Goal: Task Accomplishment & Management: Manage account settings

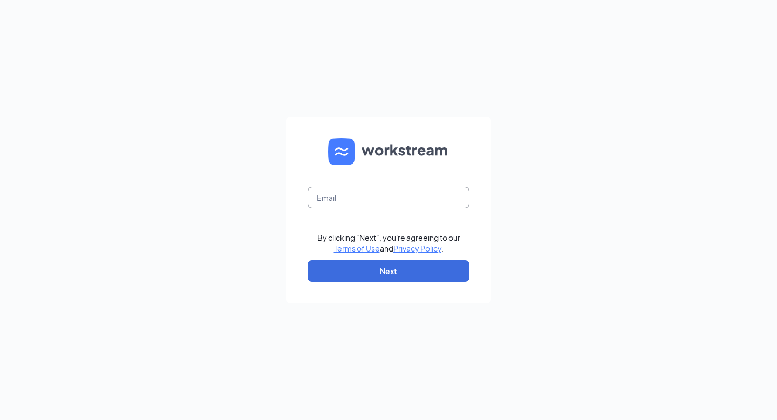
click at [381, 204] on input "text" at bounding box center [388, 198] width 162 height 22
type input "[EMAIL_ADDRESS][DEMOGRAPHIC_DATA][DOMAIN_NAME]"
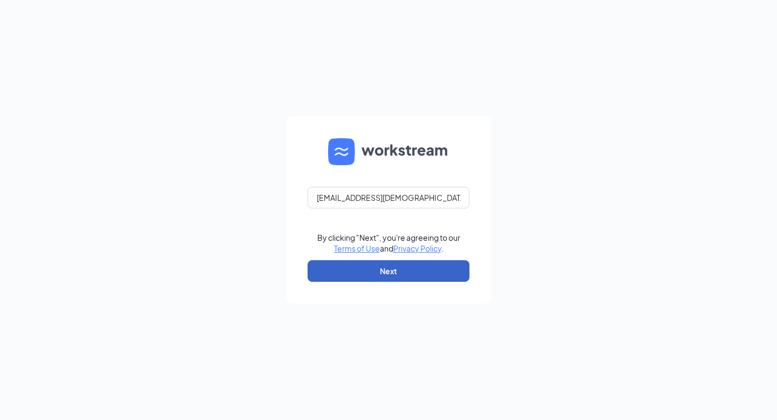
click at [387, 267] on button "Next" at bounding box center [388, 271] width 162 height 22
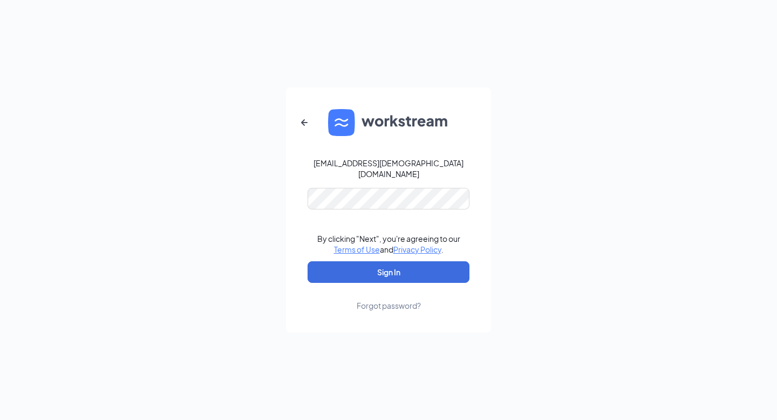
click at [345, 204] on form "[EMAIL_ADDRESS][DEMOGRAPHIC_DATA][DOMAIN_NAME] By clicking "Next", you're agree…" at bounding box center [388, 209] width 205 height 245
click at [398, 265] on button "Sign In" at bounding box center [388, 272] width 162 height 22
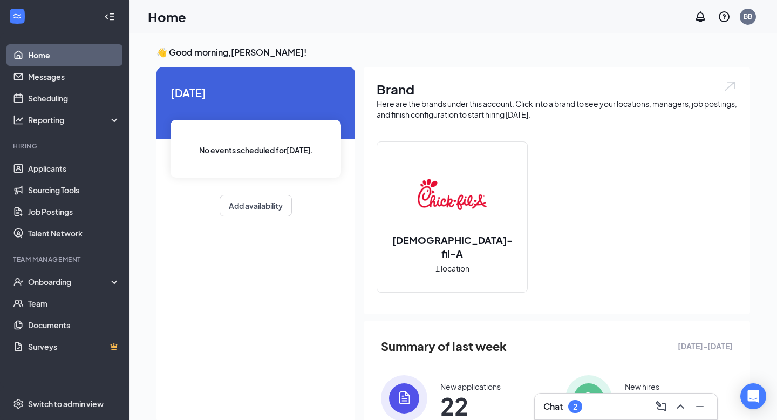
click at [456, 222] on img at bounding box center [451, 194] width 69 height 69
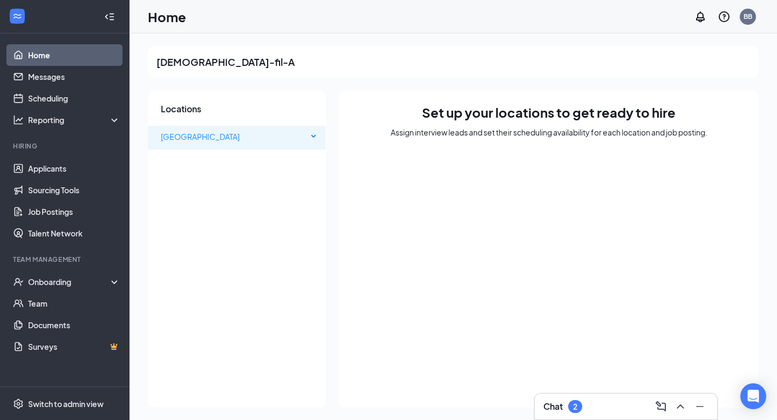
click at [274, 132] on span "[GEOGRAPHIC_DATA]" at bounding box center [234, 137] width 147 height 22
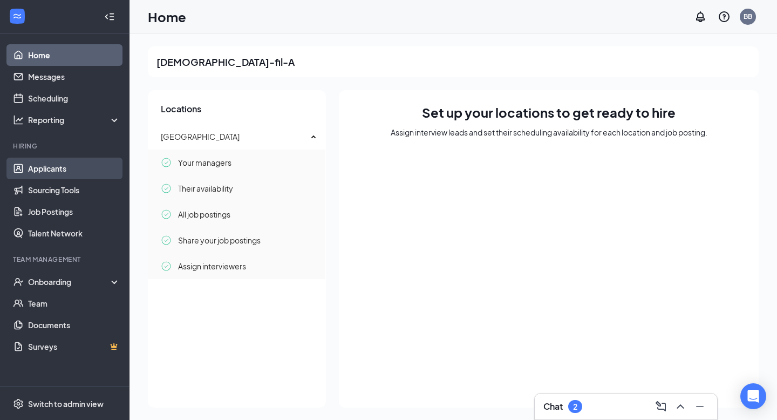
click at [66, 164] on link "Applicants" at bounding box center [74, 168] width 92 height 22
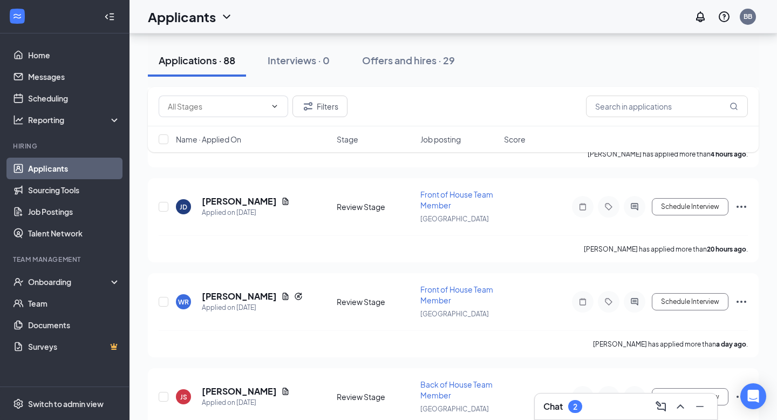
scroll to position [230, 0]
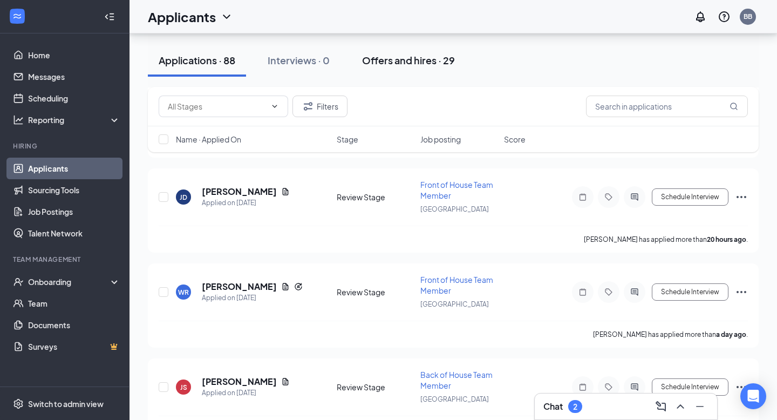
click at [382, 68] on button "Offers and hires · 29" at bounding box center [408, 60] width 114 height 32
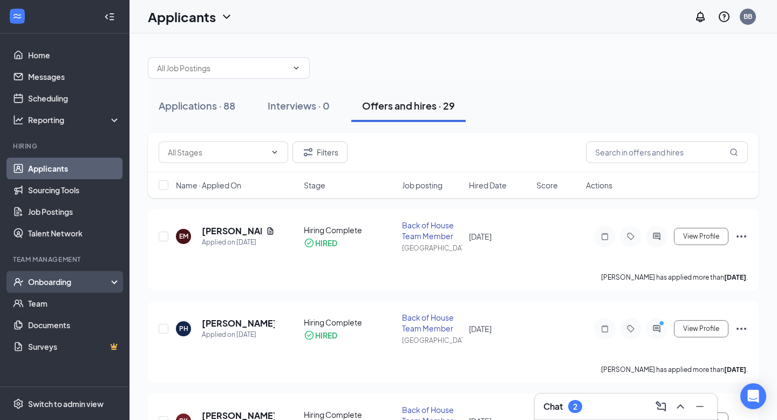
click at [67, 277] on div "Onboarding" at bounding box center [69, 281] width 83 height 11
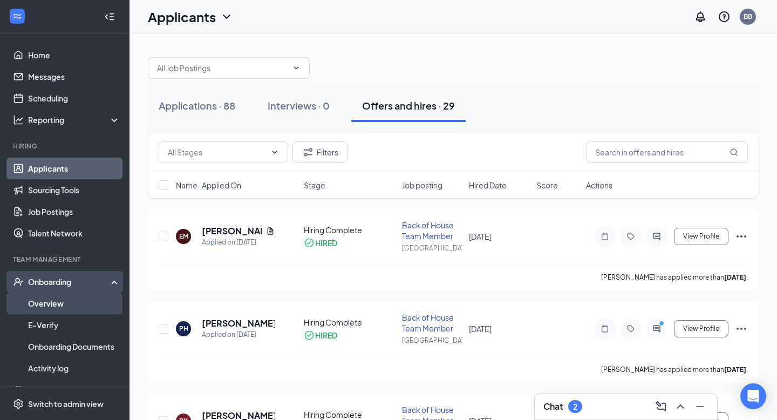
click at [58, 306] on link "Overview" at bounding box center [74, 303] width 92 height 22
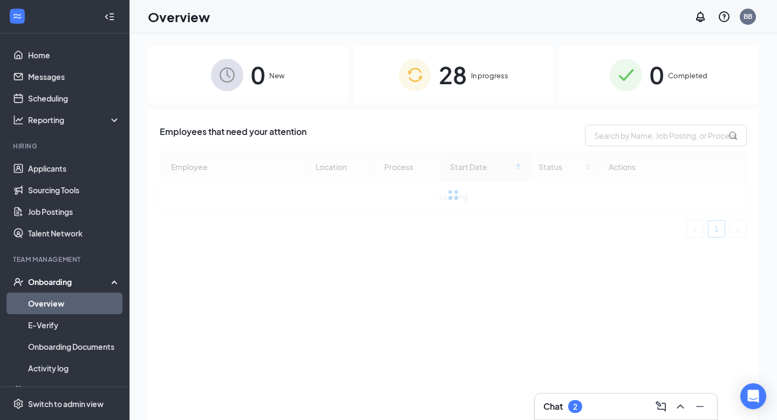
click at [405, 82] on img at bounding box center [415, 75] width 32 height 32
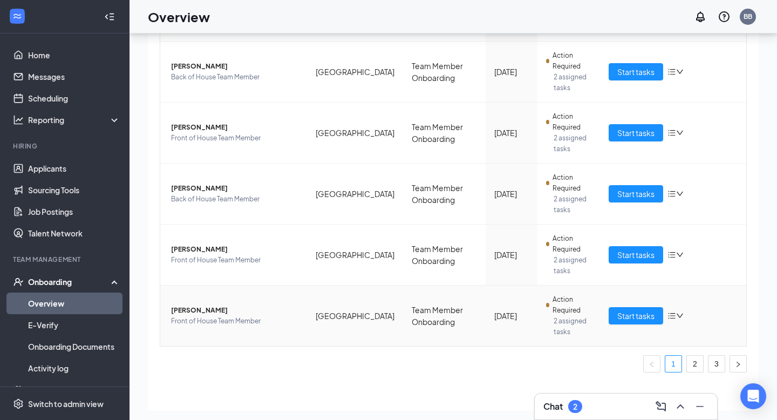
scroll to position [49, 0]
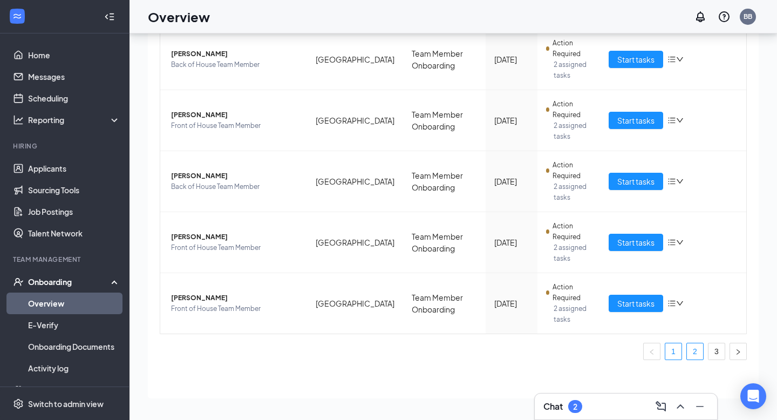
click at [695, 352] on link "2" at bounding box center [695, 351] width 16 height 16
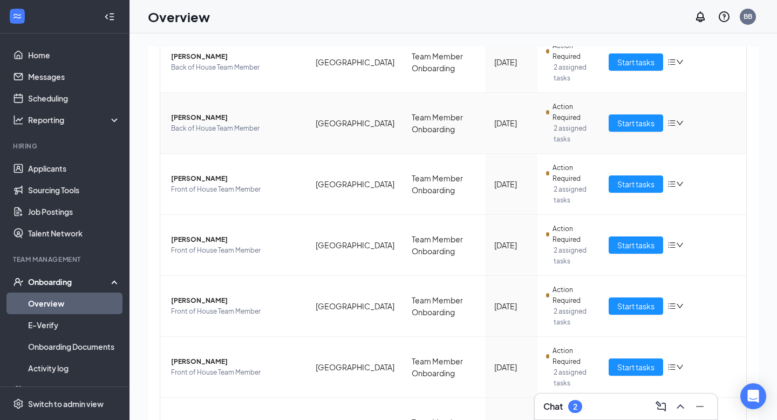
scroll to position [421, 0]
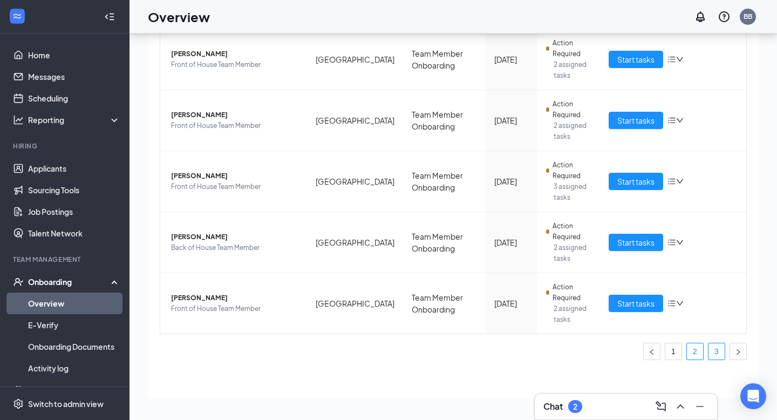
click at [714, 355] on link "3" at bounding box center [716, 351] width 16 height 16
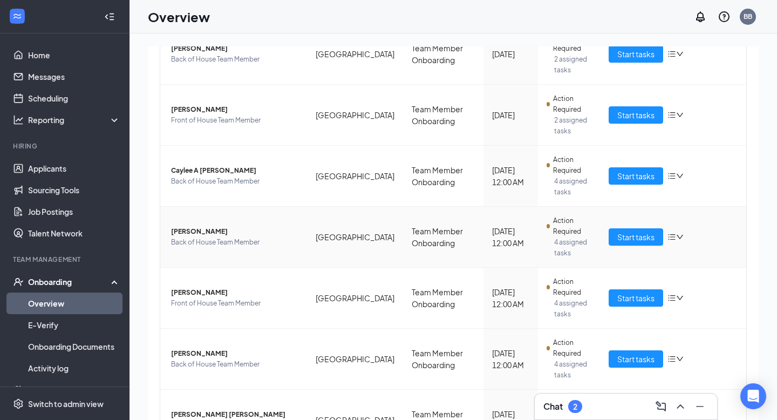
scroll to position [223, 0]
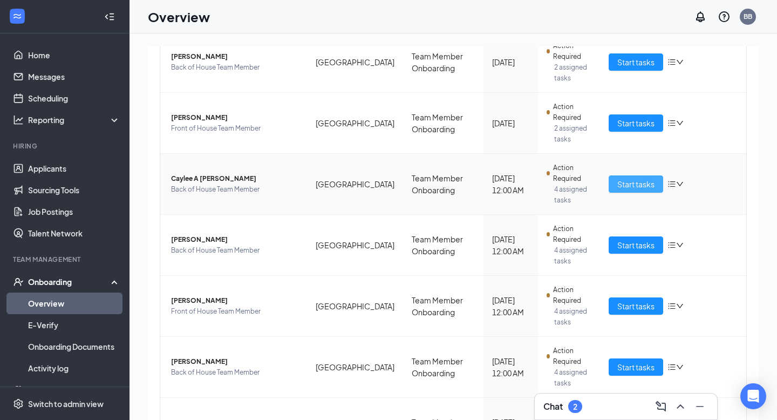
click at [642, 178] on span "Start tasks" at bounding box center [635, 184] width 37 height 12
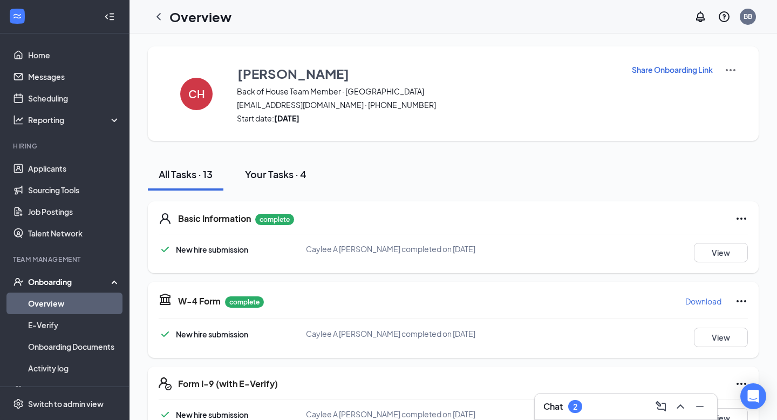
click at [272, 173] on div "Your Tasks · 4" at bounding box center [275, 173] width 61 height 13
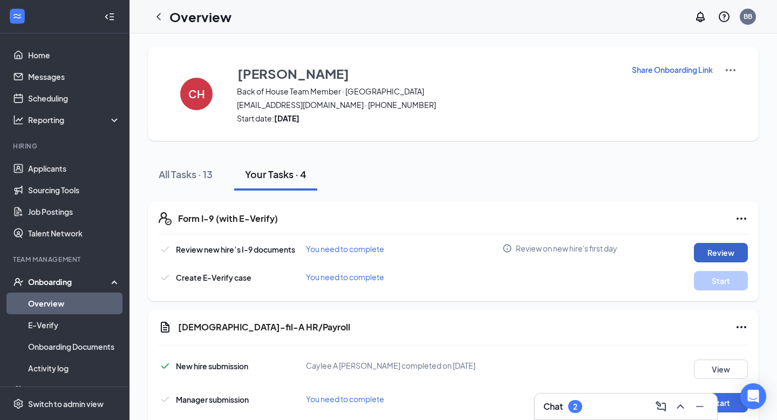
click at [716, 250] on button "Review" at bounding box center [721, 252] width 54 height 19
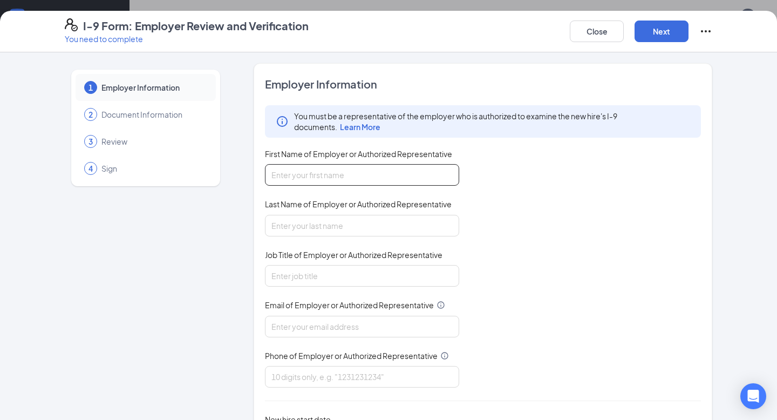
click at [307, 179] on input "First Name of Employer or Authorized Representative" at bounding box center [362, 175] width 194 height 22
type input "[PERSON_NAME]"
type input "[EMAIL_ADDRESS][DOMAIN_NAME]"
type input "2565858386"
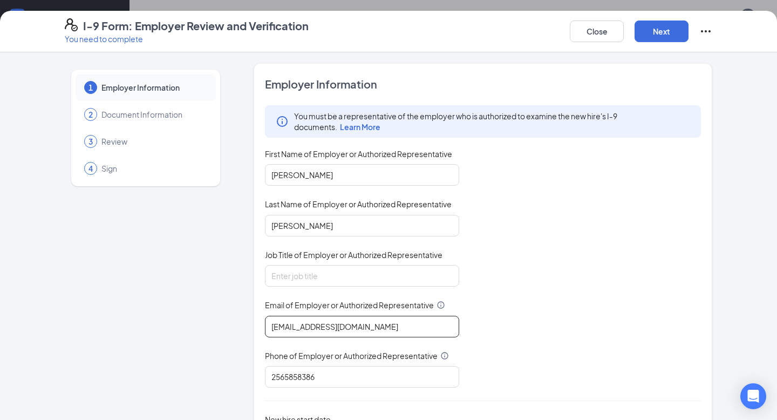
click at [379, 322] on input "[EMAIL_ADDRESS][DOMAIN_NAME]" at bounding box center [362, 327] width 194 height 22
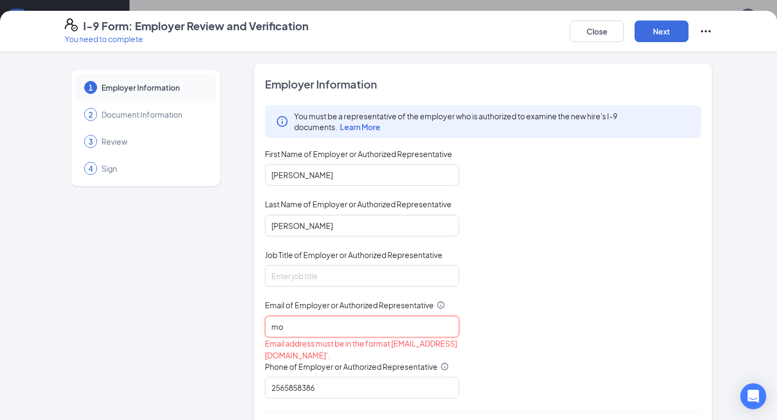
type input "m"
type input "[DOMAIN_NAME][EMAIL_ADDRESS][DOMAIN_NAME]"
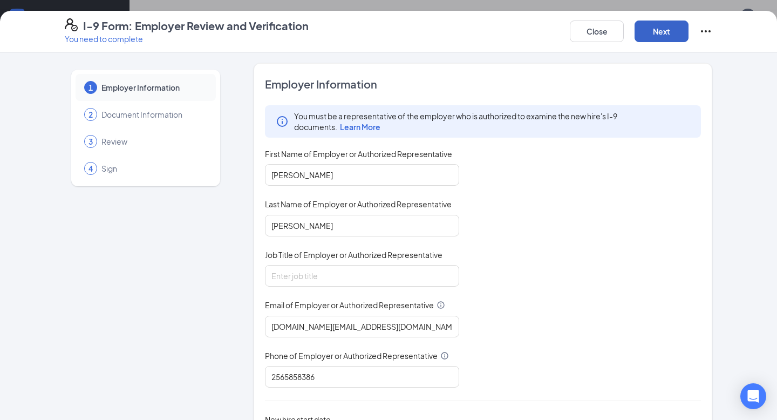
click at [654, 31] on button "Next" at bounding box center [661, 31] width 54 height 22
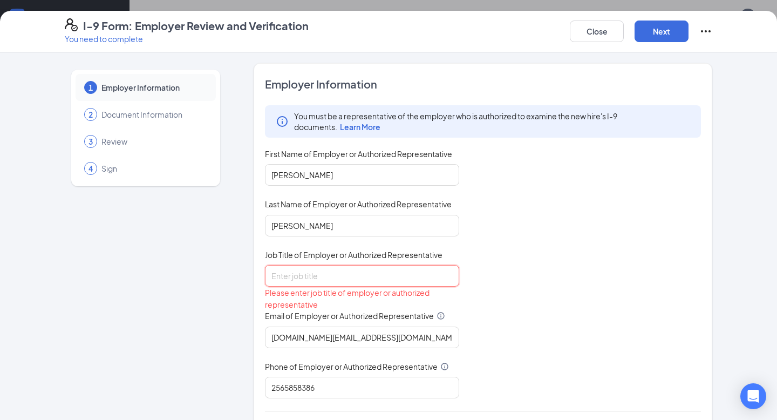
click at [306, 274] on input "Job Title of Employer or Authorized Representative" at bounding box center [362, 276] width 194 height 22
type input "Executive Director of Operations"
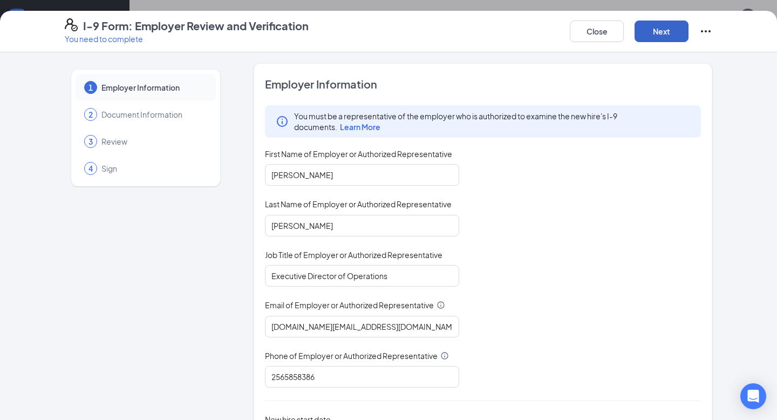
click at [652, 20] on button "Next" at bounding box center [661, 31] width 54 height 22
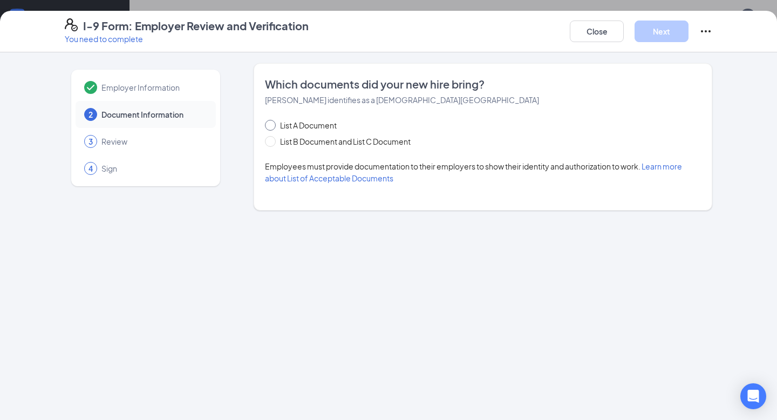
click at [270, 128] on span at bounding box center [270, 125] width 11 height 11
click at [270, 127] on input "List A Document" at bounding box center [269, 124] width 8 height 8
radio input "true"
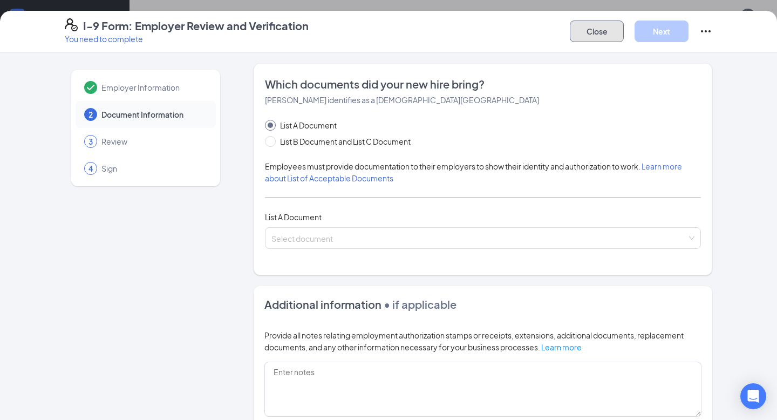
click at [600, 27] on button "Close" at bounding box center [597, 31] width 54 height 22
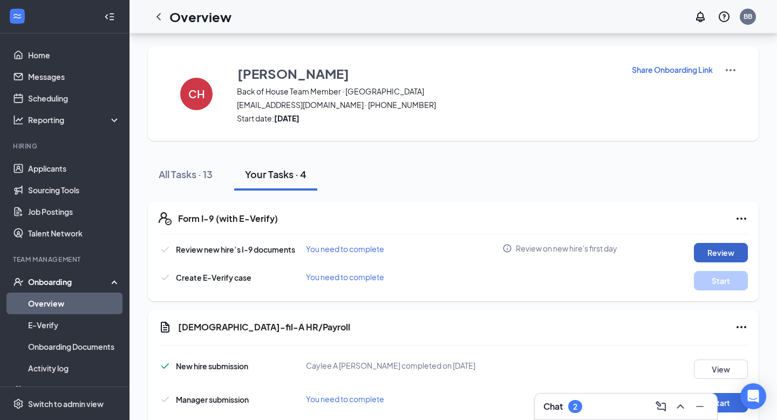
scroll to position [58, 0]
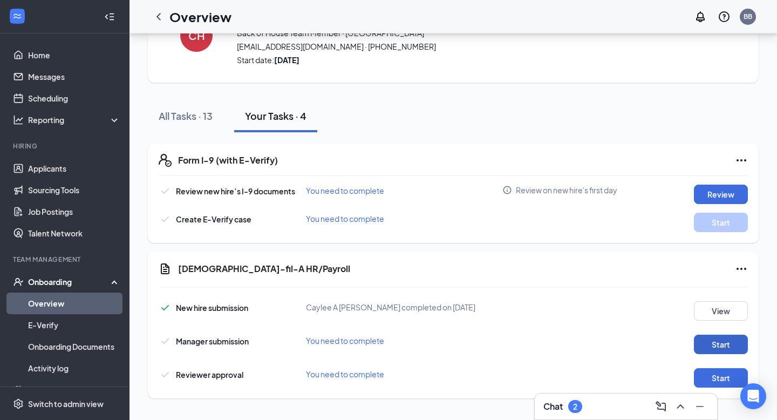
click at [719, 348] on button "Start" at bounding box center [721, 343] width 54 height 19
click at [716, 343] on button "Start" at bounding box center [721, 343] width 54 height 19
click at [712, 379] on button "Start" at bounding box center [721, 377] width 54 height 19
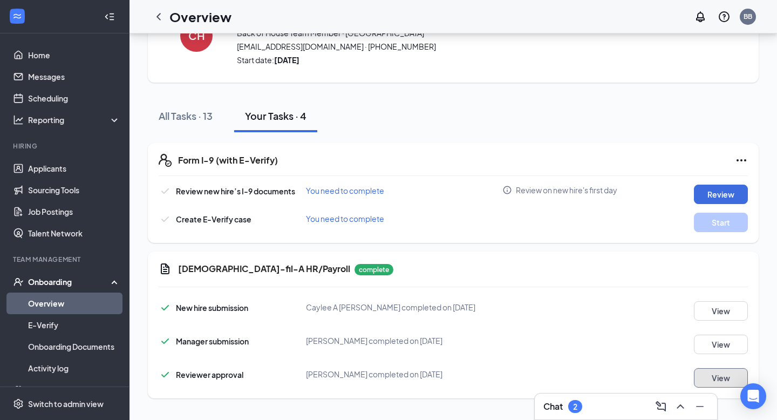
scroll to position [0, 0]
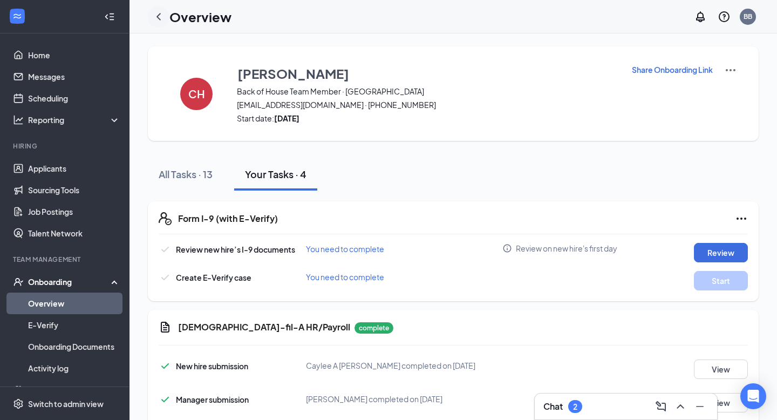
click at [159, 19] on icon "ChevronLeft" at bounding box center [158, 16] width 13 height 13
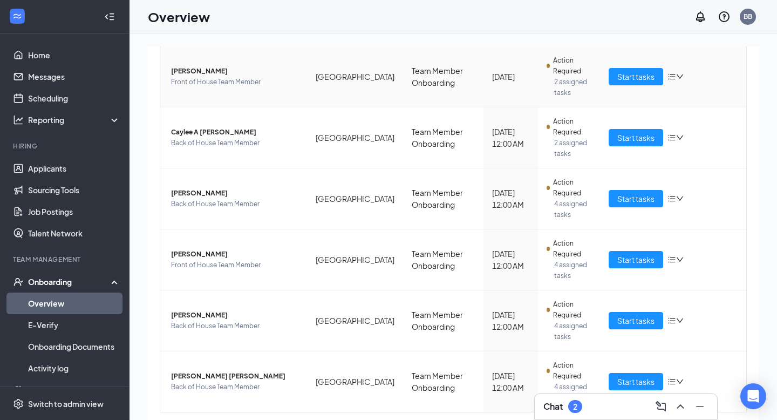
scroll to position [287, 0]
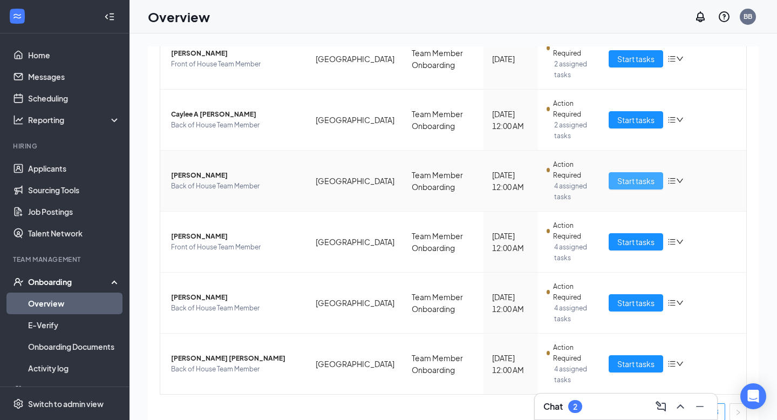
click at [647, 175] on span "Start tasks" at bounding box center [635, 181] width 37 height 12
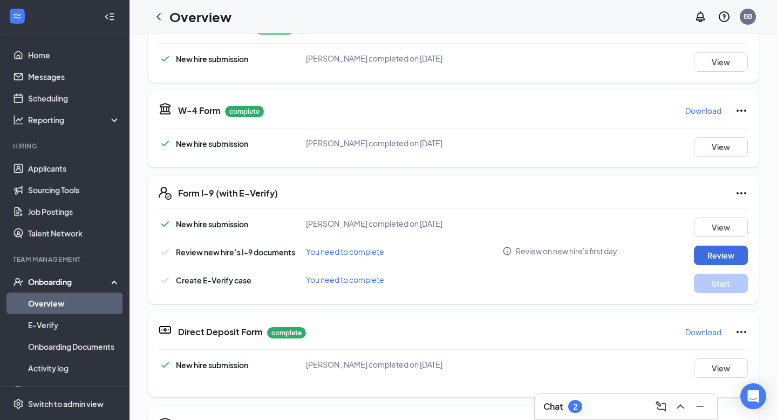
scroll to position [222, 0]
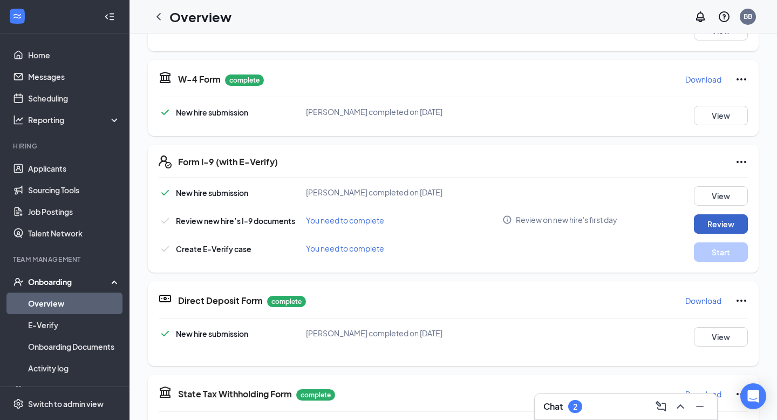
click at [721, 227] on button "Review" at bounding box center [721, 223] width 54 height 19
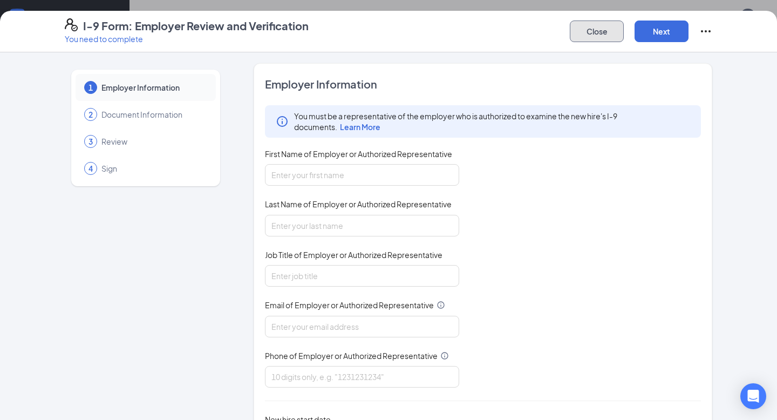
click at [592, 30] on button "Close" at bounding box center [597, 31] width 54 height 22
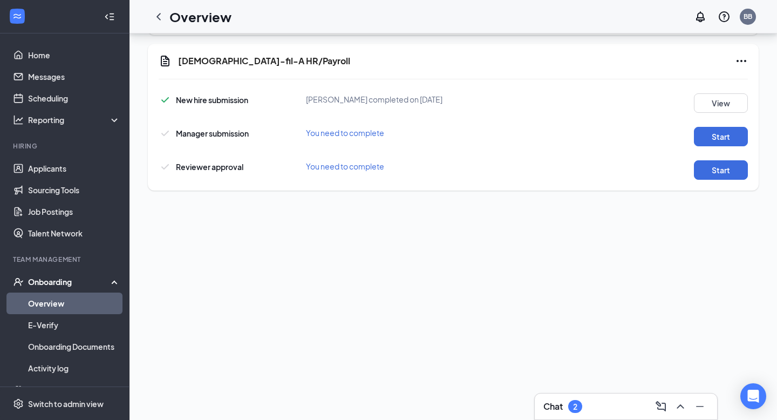
scroll to position [579, 0]
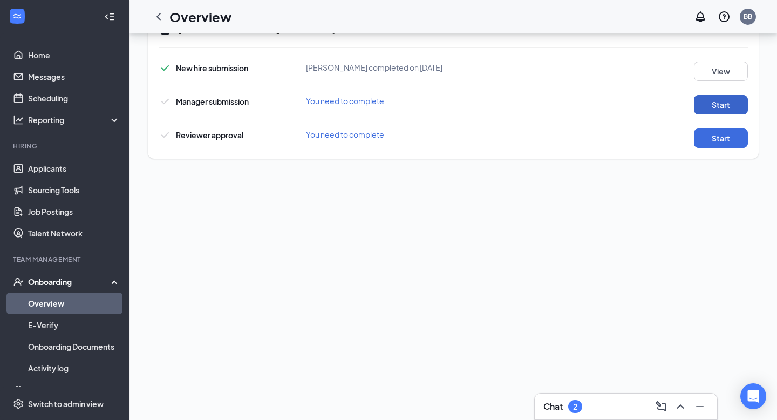
click at [722, 112] on button "Start" at bounding box center [721, 104] width 54 height 19
click at [725, 114] on button "Start" at bounding box center [721, 104] width 54 height 19
click at [724, 141] on button "Start" at bounding box center [721, 137] width 54 height 19
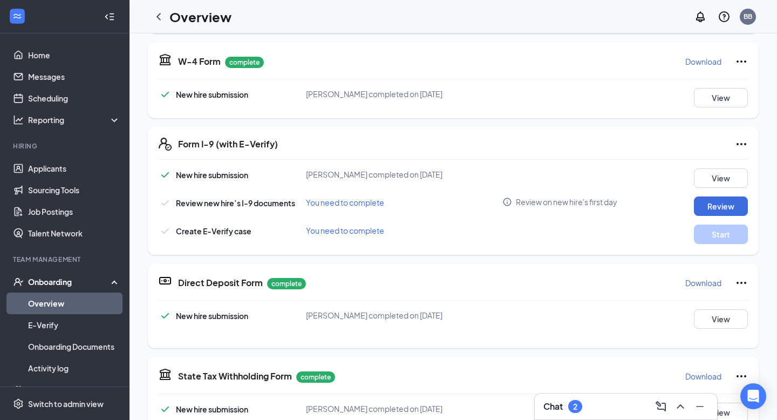
scroll to position [0, 0]
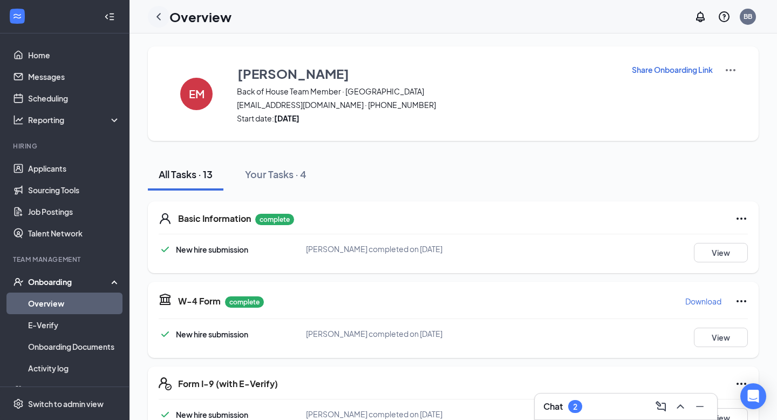
click at [163, 15] on icon "ChevronLeft" at bounding box center [158, 16] width 13 height 13
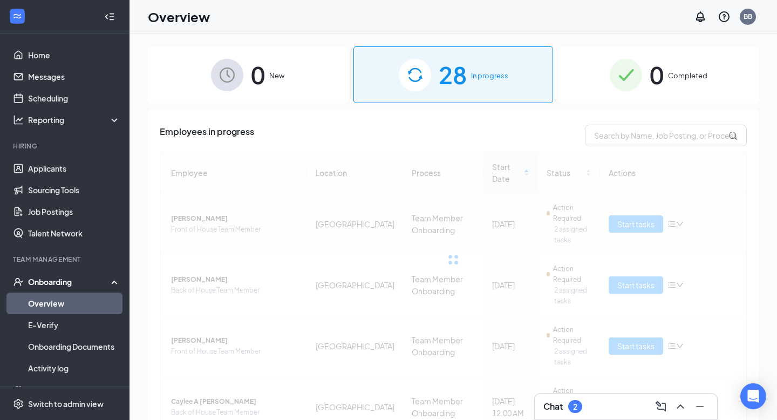
scroll to position [287, 0]
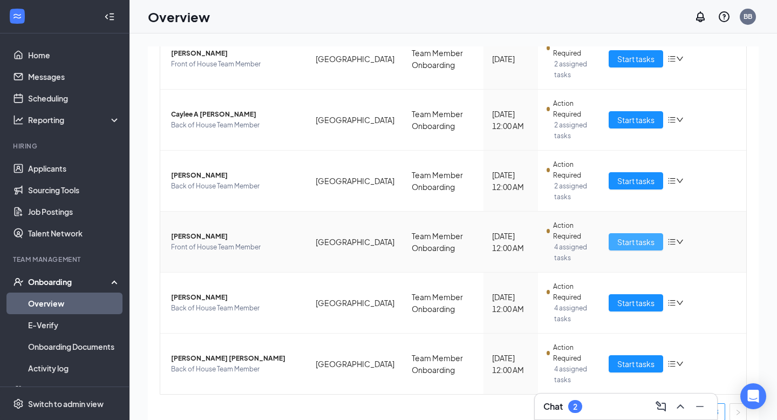
click at [649, 236] on span "Start tasks" at bounding box center [635, 242] width 37 height 12
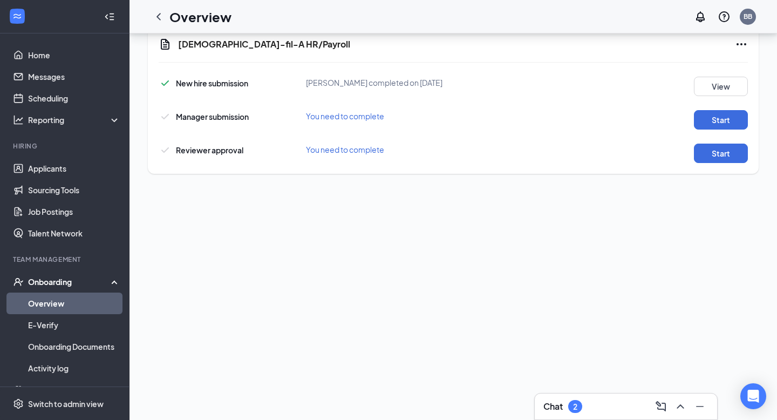
scroll to position [579, 0]
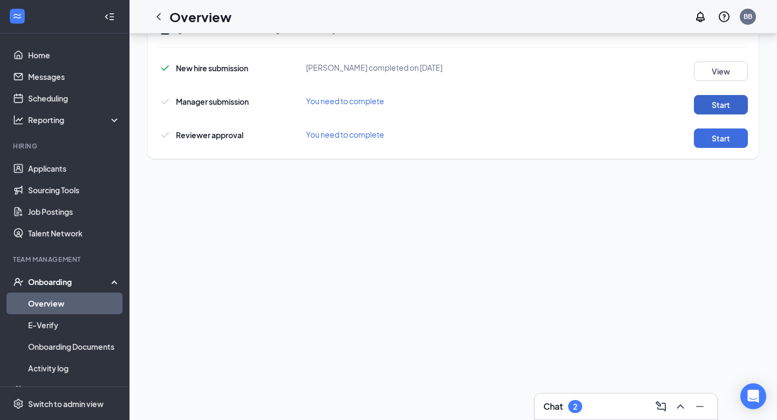
click at [730, 104] on button "Start" at bounding box center [721, 104] width 54 height 19
click at [705, 138] on button "Start" at bounding box center [721, 137] width 54 height 19
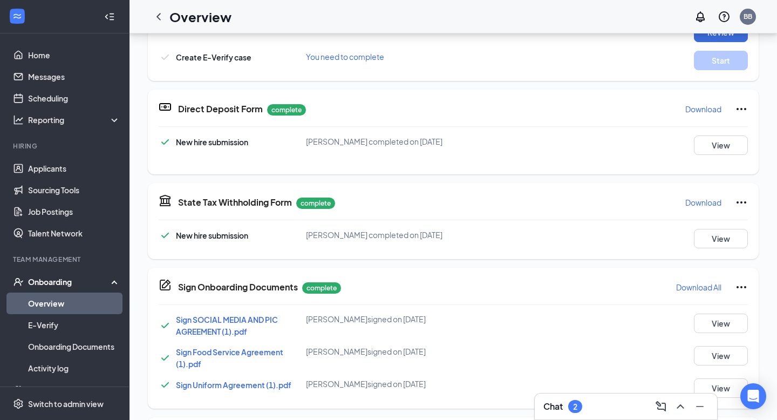
scroll to position [0, 0]
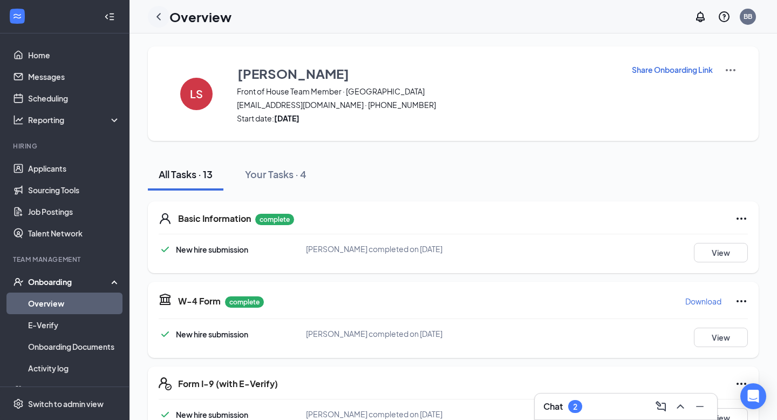
click at [156, 16] on icon "ChevronLeft" at bounding box center [158, 16] width 13 height 13
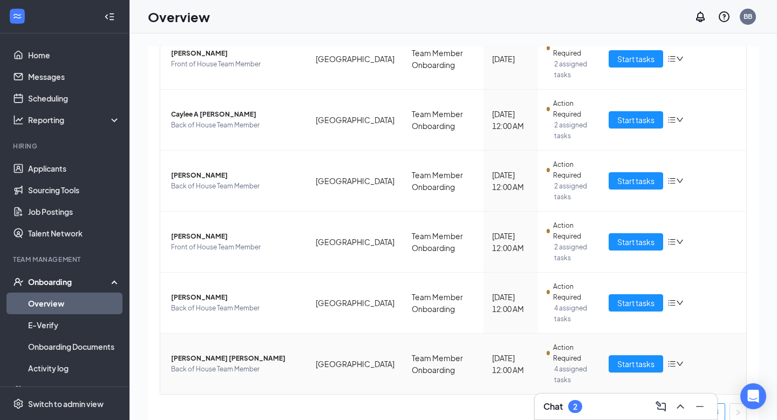
scroll to position [49, 0]
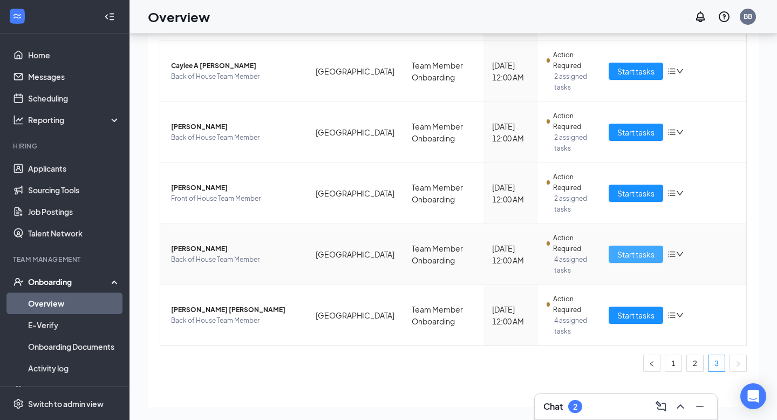
click at [635, 248] on span "Start tasks" at bounding box center [635, 254] width 37 height 12
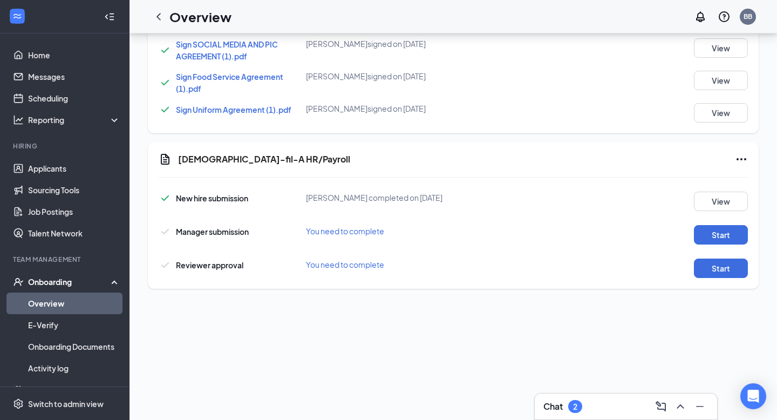
scroll to position [454, 0]
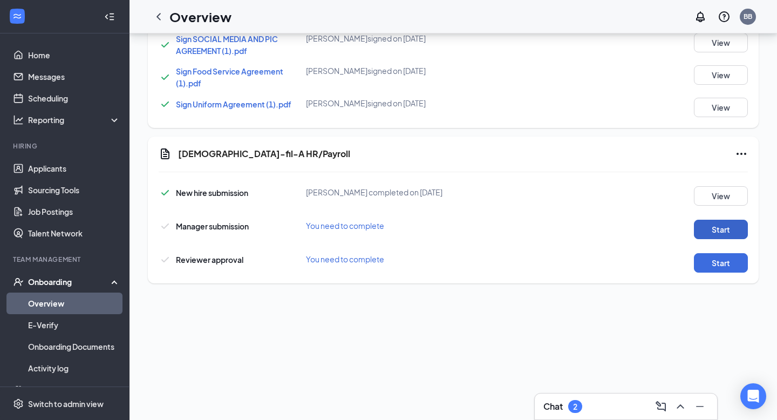
click at [703, 231] on button "Start" at bounding box center [721, 229] width 54 height 19
click at [723, 264] on button "Start" at bounding box center [721, 262] width 54 height 19
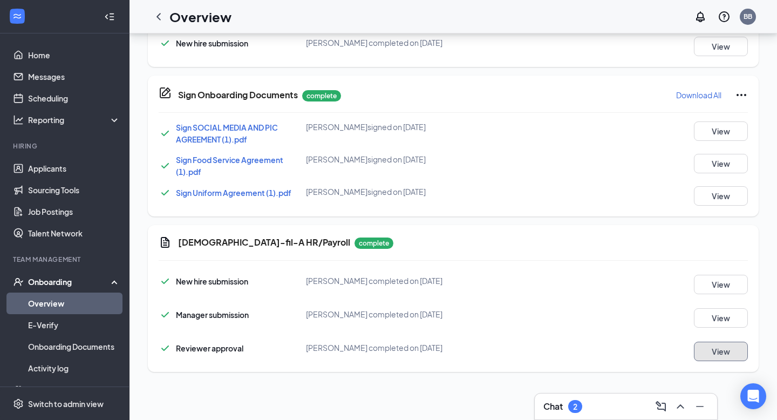
scroll to position [0, 0]
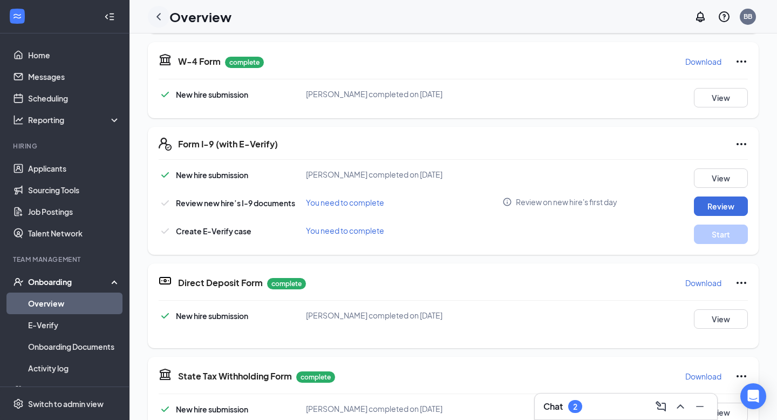
click at [161, 17] on icon "ChevronLeft" at bounding box center [158, 16] width 13 height 13
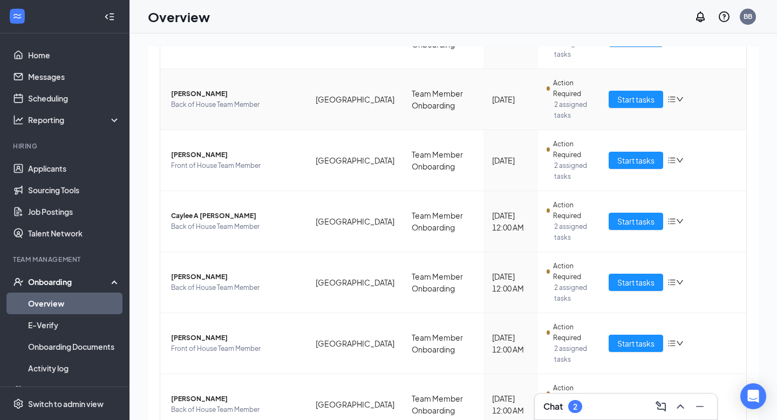
scroll to position [287, 0]
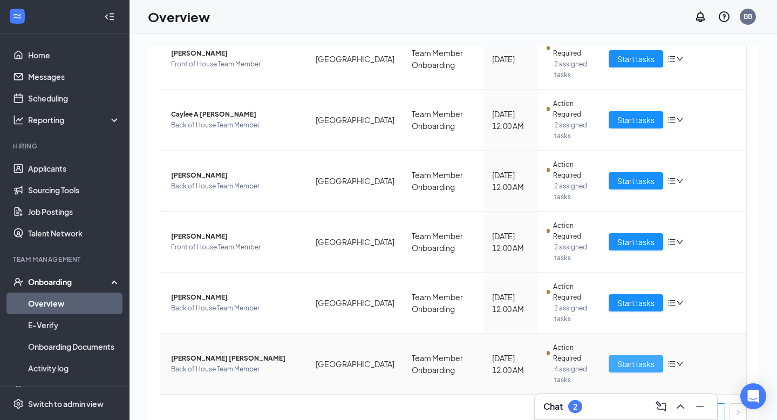
click at [629, 358] on span "Start tasks" at bounding box center [635, 364] width 37 height 12
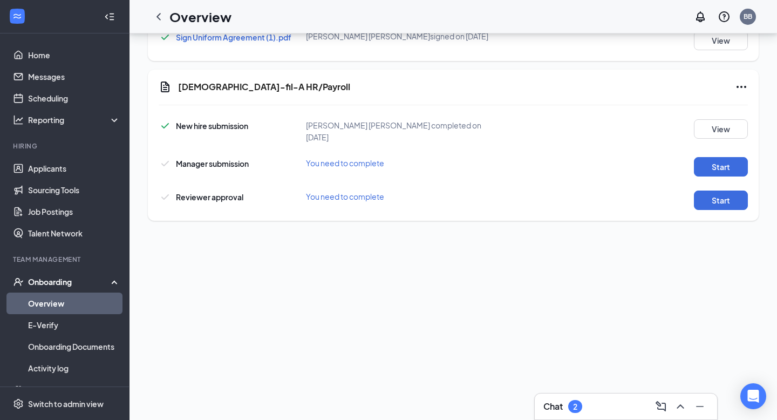
scroll to position [579, 0]
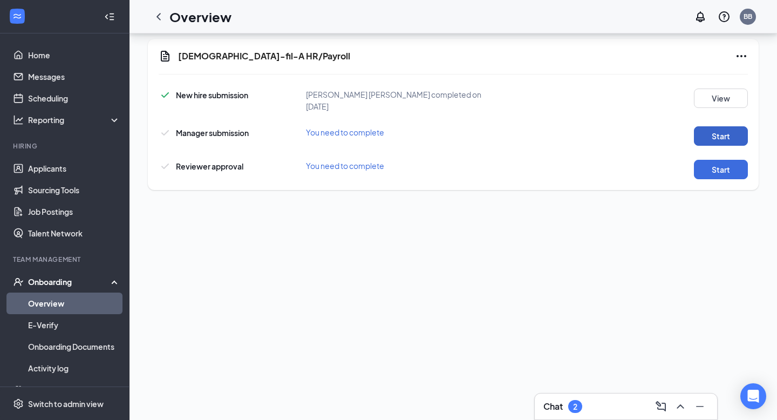
click at [730, 126] on button "Start" at bounding box center [721, 135] width 54 height 19
click at [725, 160] on button "Start" at bounding box center [721, 169] width 54 height 19
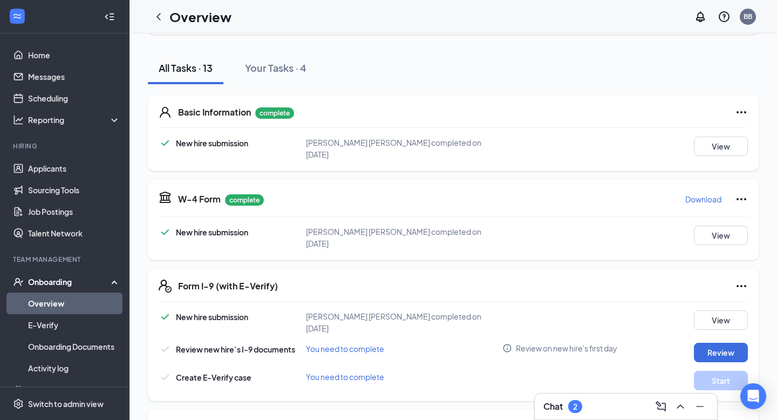
scroll to position [0, 0]
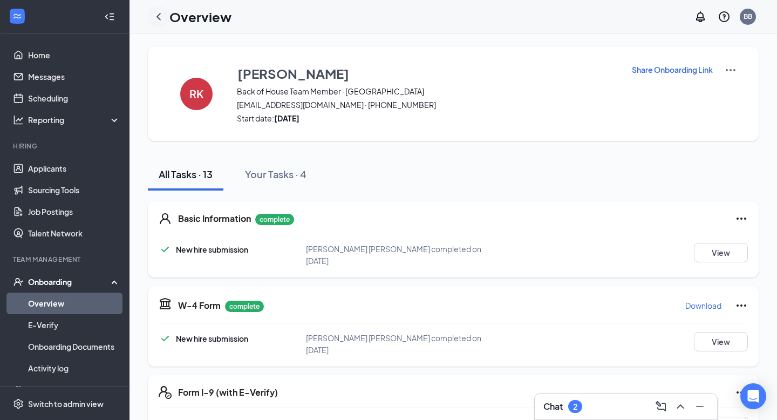
click at [156, 20] on icon "ChevronLeft" at bounding box center [158, 16] width 13 height 13
